Goal: Task Accomplishment & Management: Manage account settings

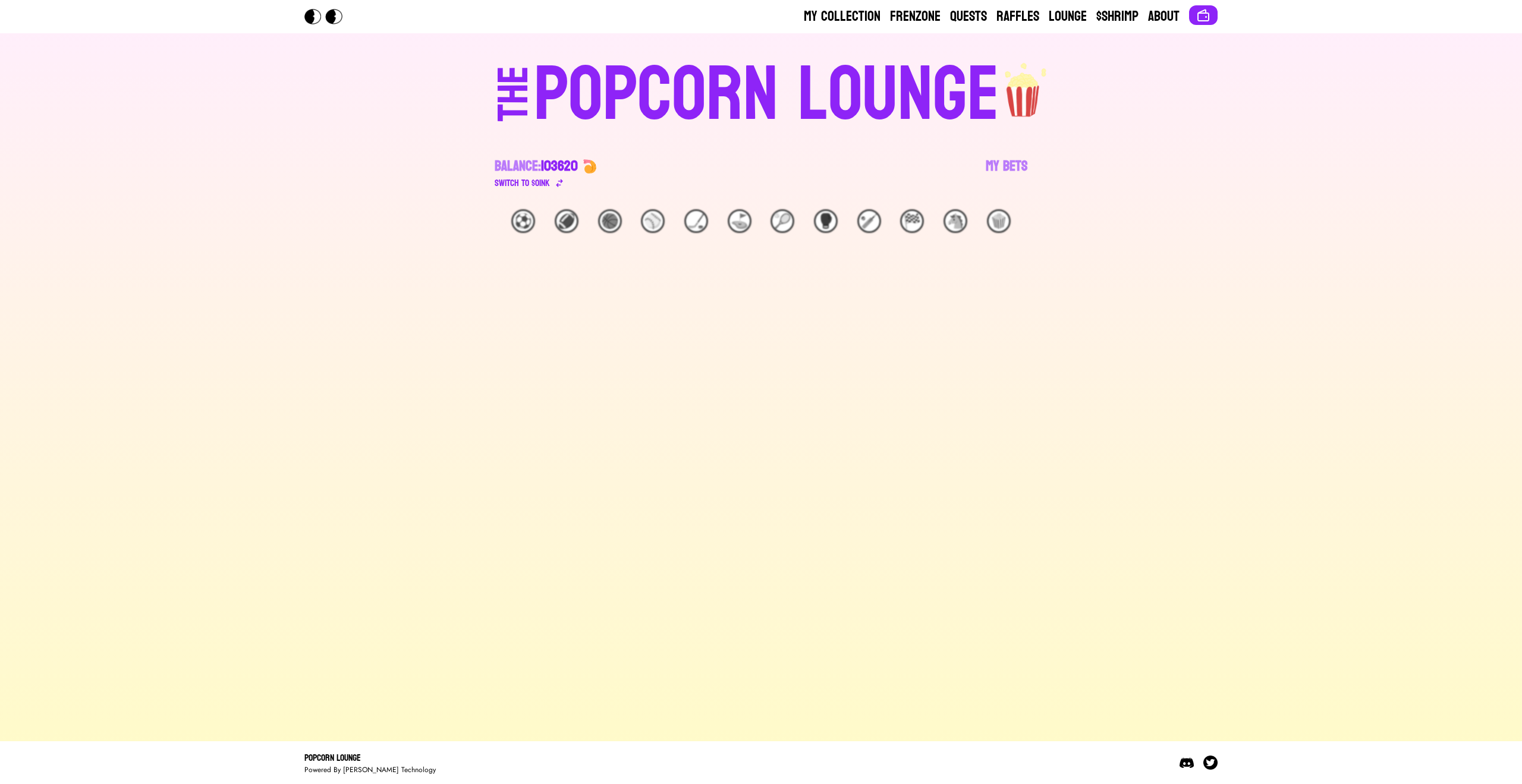
click at [979, 171] on div "Balance: 103620 Switch to $ OINK My Bets" at bounding box center [760, 162] width 533 height 57
click at [992, 164] on link "My Bets" at bounding box center [1006, 174] width 42 height 33
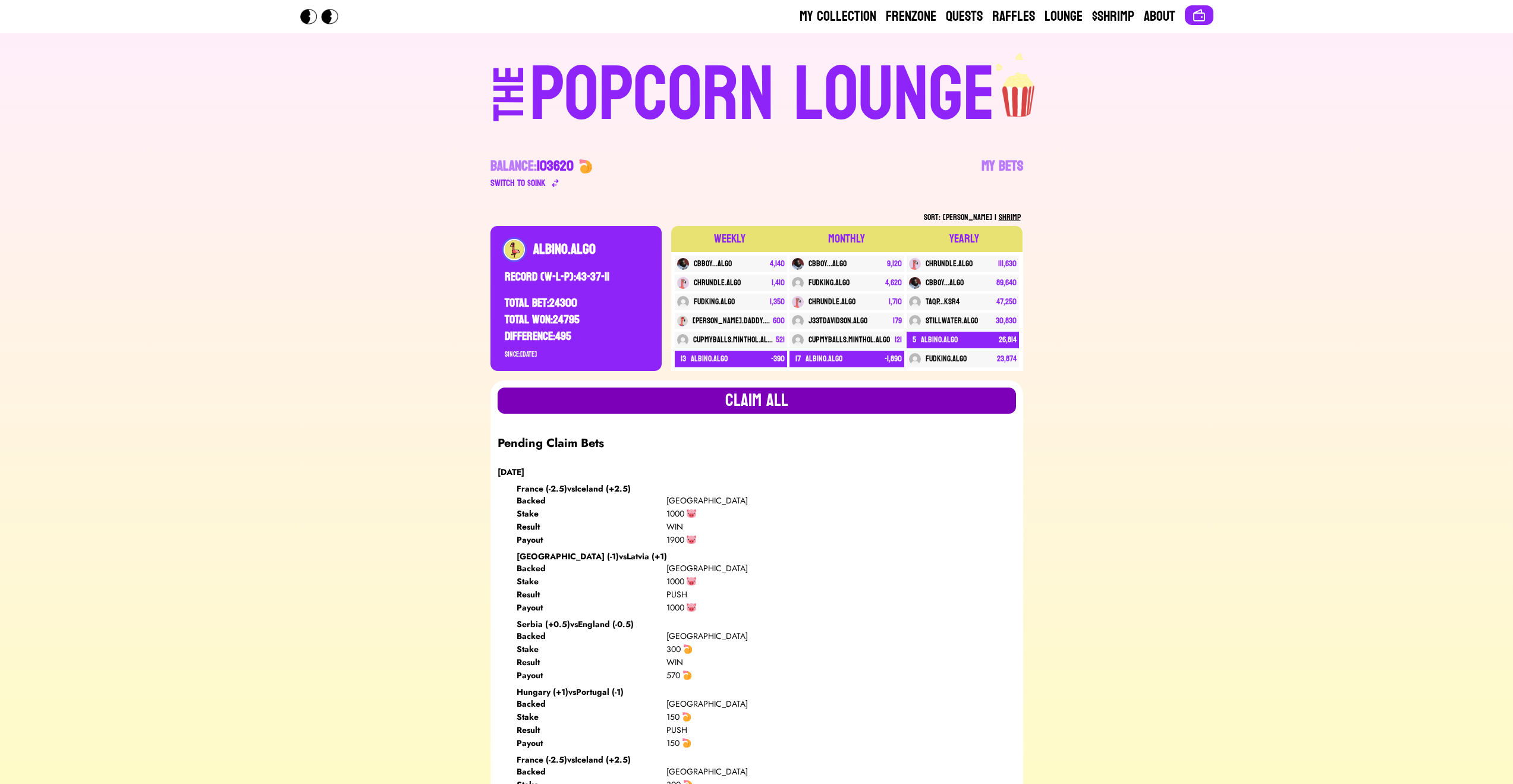
click at [797, 411] on button "Claim all" at bounding box center [756, 400] width 518 height 26
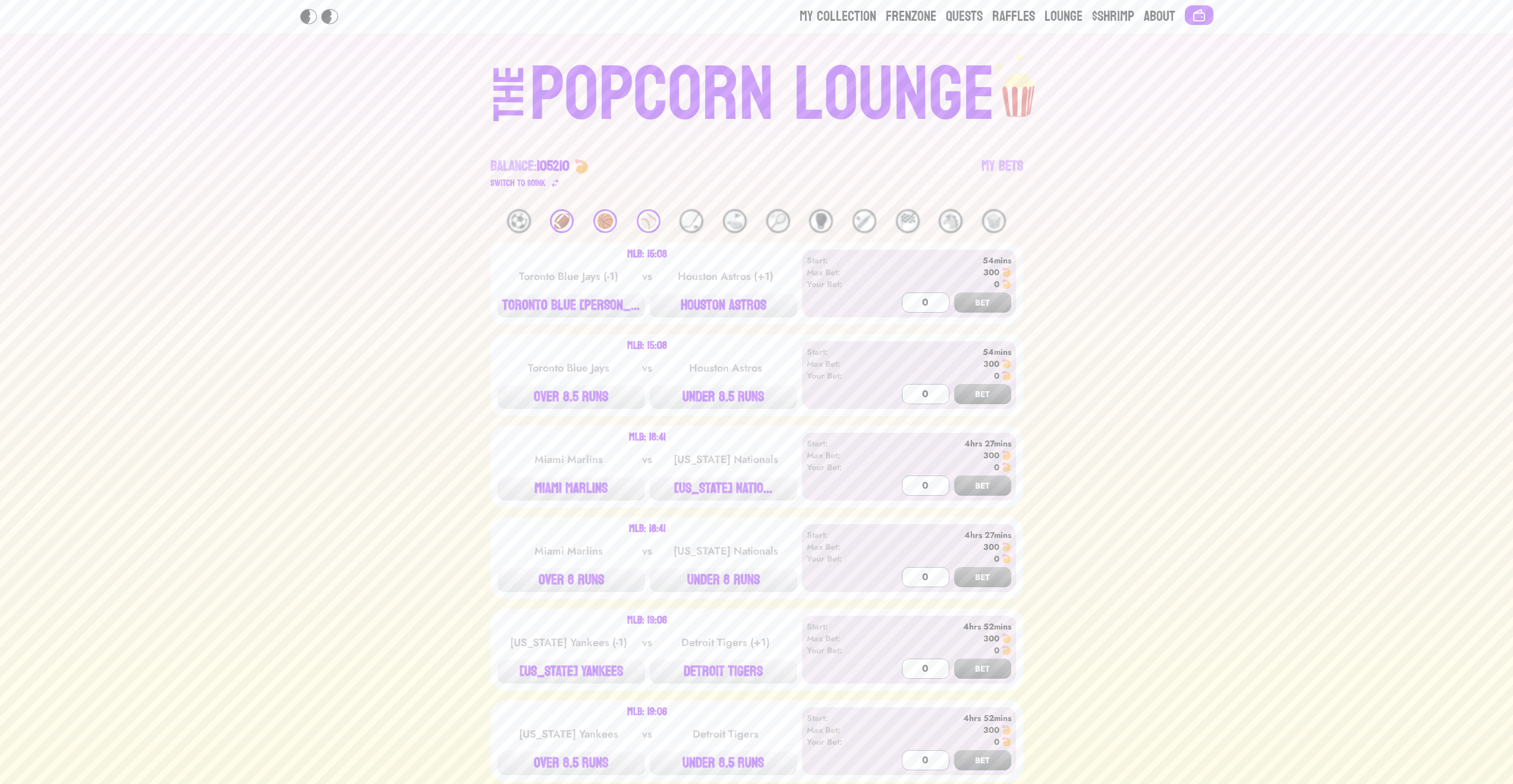
click at [600, 214] on div "🏀" at bounding box center [605, 221] width 23 height 23
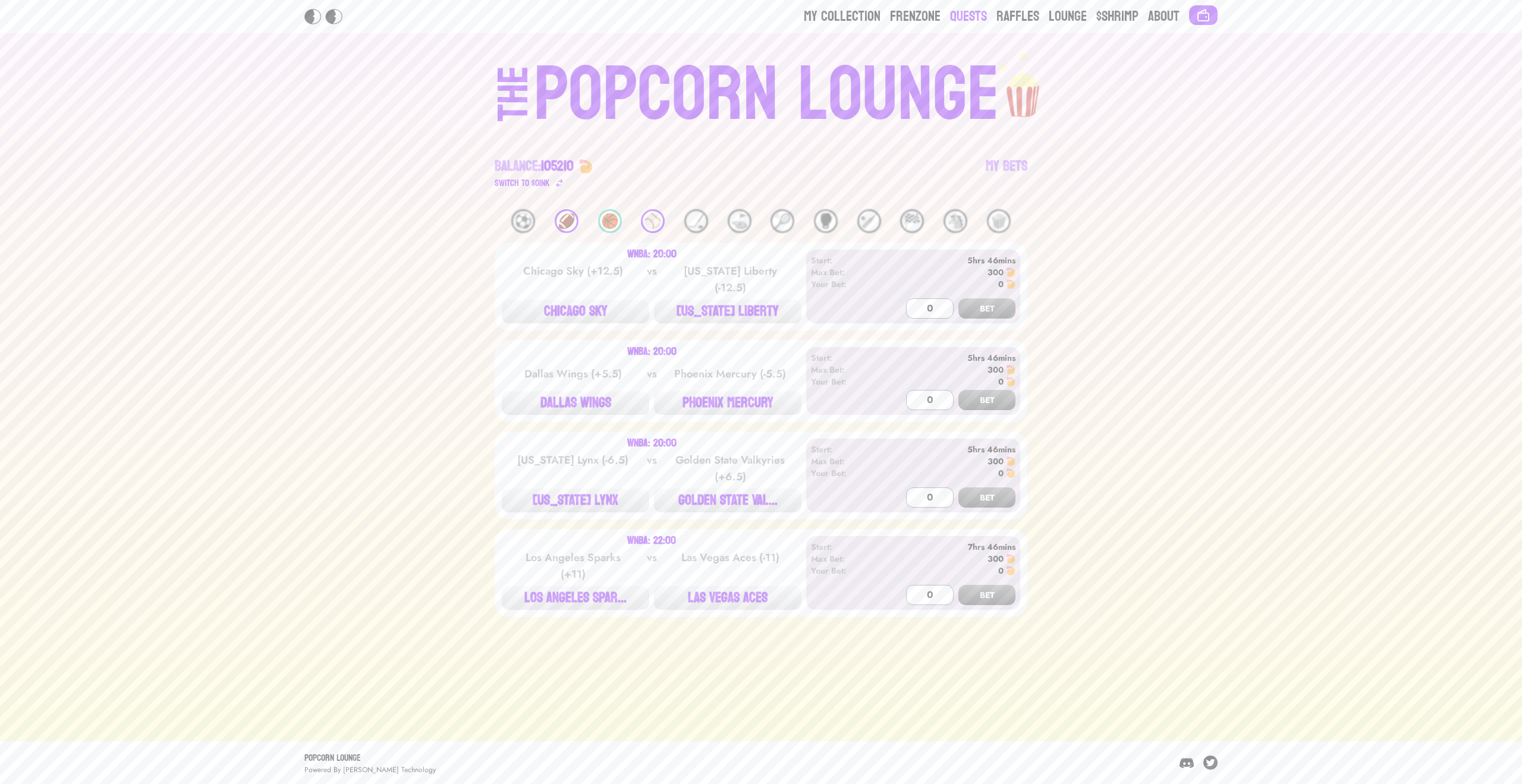
click at [982, 13] on link "Quests" at bounding box center [968, 16] width 37 height 19
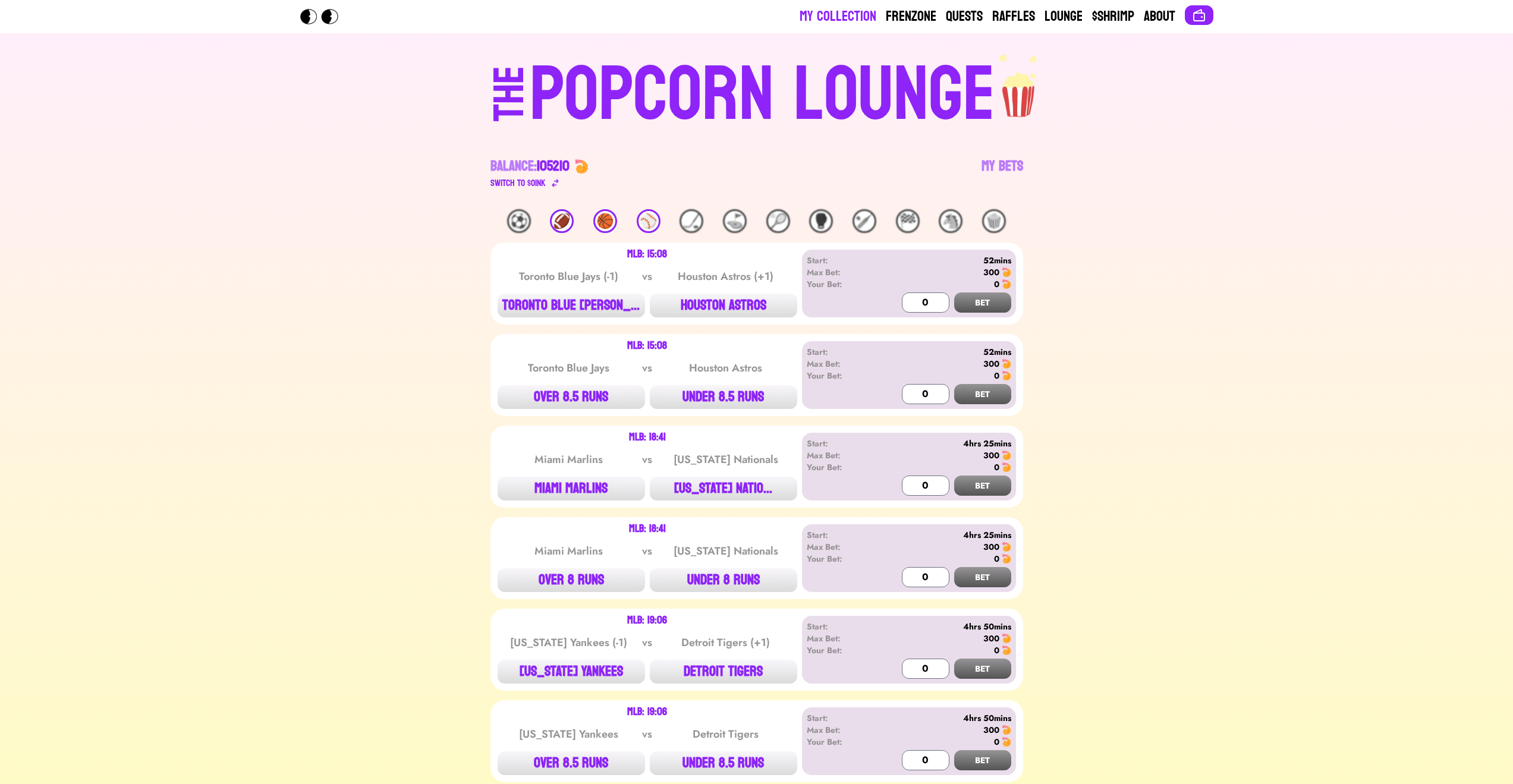
click at [848, 14] on link "My Collection" at bounding box center [837, 16] width 76 height 19
